Goal: Information Seeking & Learning: Check status

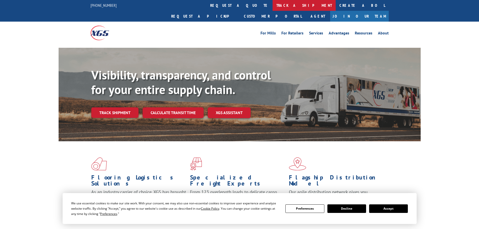
click at [272, 3] on link "track a shipment" at bounding box center [303, 5] width 63 height 11
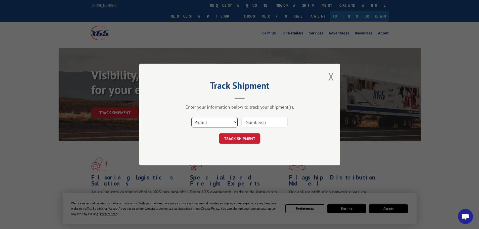
click at [216, 123] on select "Select category... Probill BOL PO" at bounding box center [214, 122] width 46 height 11
select select "po"
click at [191, 117] on select "Select category... Probill BOL PO" at bounding box center [214, 122] width 46 height 11
click at [253, 123] on input at bounding box center [264, 122] width 46 height 11
type input "59991263"
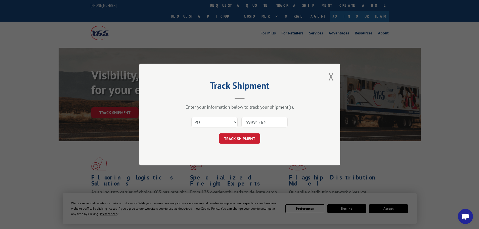
click button "TRACK SHIPMENT" at bounding box center [239, 138] width 41 height 11
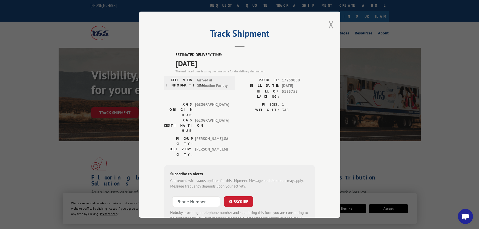
click at [331, 26] on button "Close modal" at bounding box center [331, 24] width 6 height 13
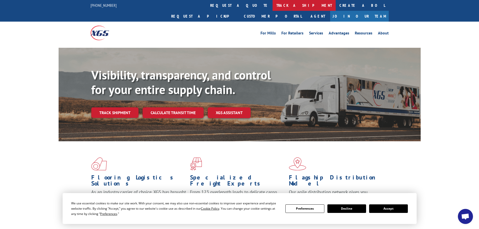
click at [272, 5] on link "track a shipment" at bounding box center [303, 5] width 63 height 11
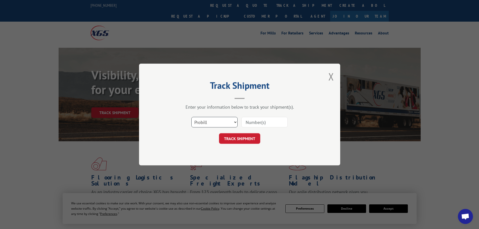
click at [221, 120] on select "Select category... Probill BOL PO" at bounding box center [214, 122] width 46 height 11
select select "po"
click at [191, 117] on select "Select category... Probill BOL PO" at bounding box center [214, 122] width 46 height 11
click at [259, 123] on input at bounding box center [264, 122] width 46 height 11
type input "59991238"
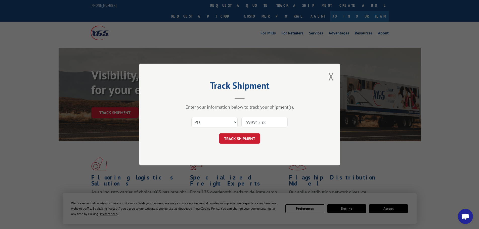
click button "TRACK SHIPMENT" at bounding box center [239, 138] width 41 height 11
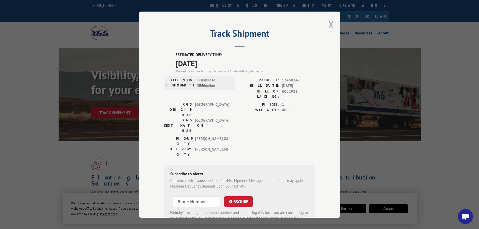
click at [330, 23] on button "Close modal" at bounding box center [331, 24] width 6 height 13
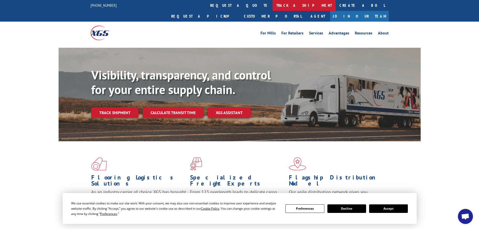
click at [272, 4] on link "track a shipment" at bounding box center [303, 5] width 63 height 11
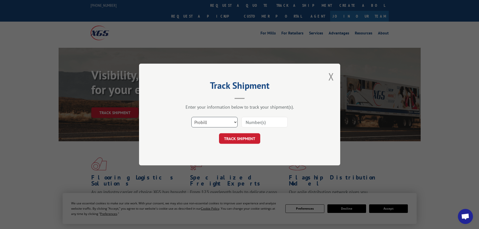
click at [228, 122] on select "Select category... Probill BOL PO" at bounding box center [214, 122] width 46 height 11
select select "po"
click at [191, 117] on select "Select category... Probill BOL PO" at bounding box center [214, 122] width 46 height 11
click at [258, 120] on input at bounding box center [264, 122] width 46 height 11
type input "59991286"
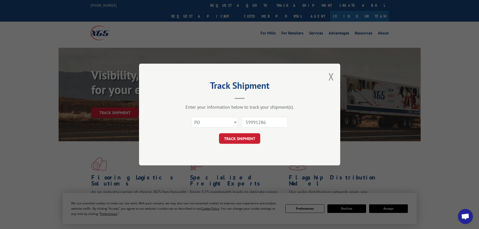
click button "TRACK SHIPMENT" at bounding box center [239, 138] width 41 height 11
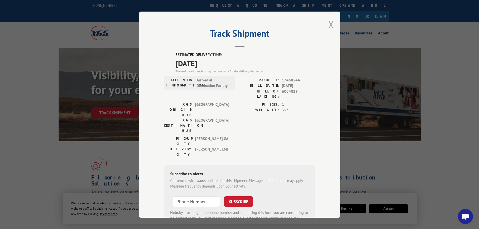
click at [328, 25] on button "Close modal" at bounding box center [331, 24] width 6 height 13
